Goal: Task Accomplishment & Management: Use online tool/utility

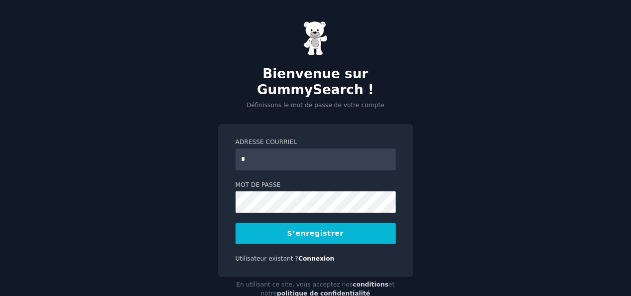
type input "**********"
click at [374, 235] on button "S’enregistrer" at bounding box center [316, 233] width 160 height 21
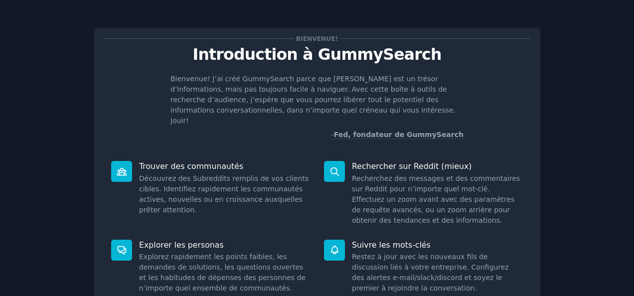
click at [265, 98] on p "Bienvenue! J’ai créé GummySearch parce que [PERSON_NAME] est un trésor d’inform…" at bounding box center [316, 100] width 293 height 52
click at [125, 166] on icon at bounding box center [122, 171] width 10 height 10
click at [500, 132] on div "Bienvenue! Introduction à GummySearch Bienvenue! J’ai créé GummySearch parce qu…" at bounding box center [317, 203] width 447 height 351
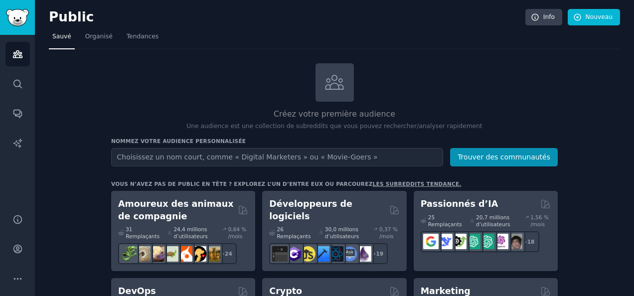
click at [310, 156] on input "text" at bounding box center [277, 157] width 332 height 18
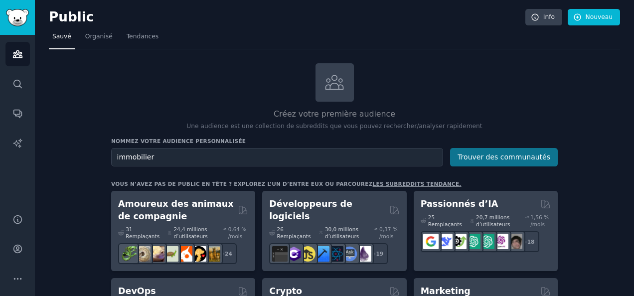
type input "immobilier"
click at [505, 160] on button "Trouver des communautés" at bounding box center [504, 157] width 108 height 18
